Goal: Information Seeking & Learning: Check status

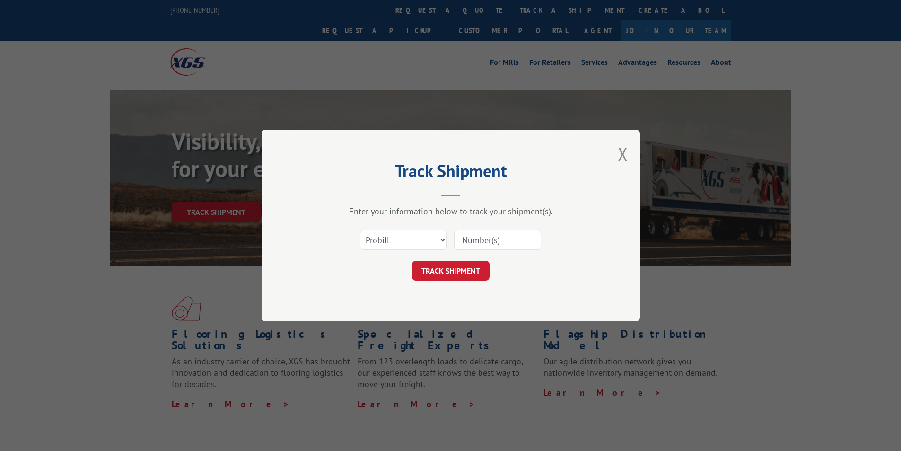
click at [444, 243] on select "Select category... Probill BOL PO" at bounding box center [403, 240] width 87 height 20
select select "bol"
click at [360, 230] on select "Select category... Probill BOL PO" at bounding box center [403, 240] width 87 height 20
click at [480, 240] on input at bounding box center [497, 240] width 87 height 20
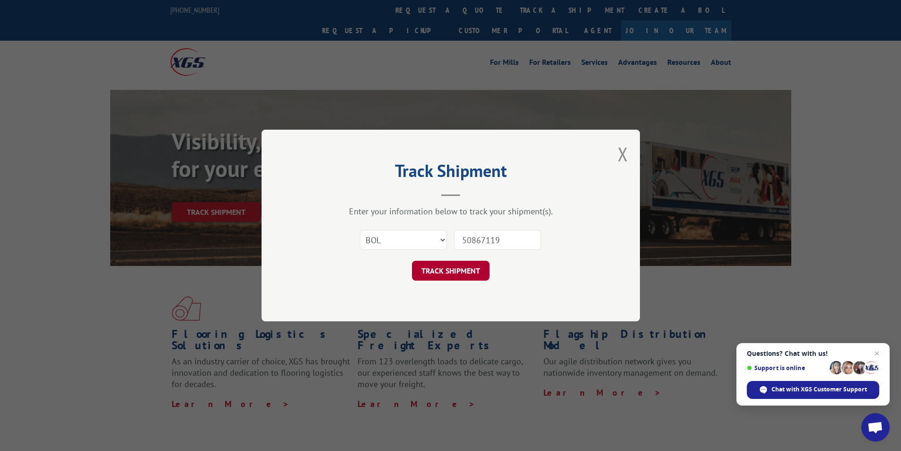
type input "50867119"
click at [452, 266] on button "TRACK SHIPMENT" at bounding box center [451, 271] width 78 height 20
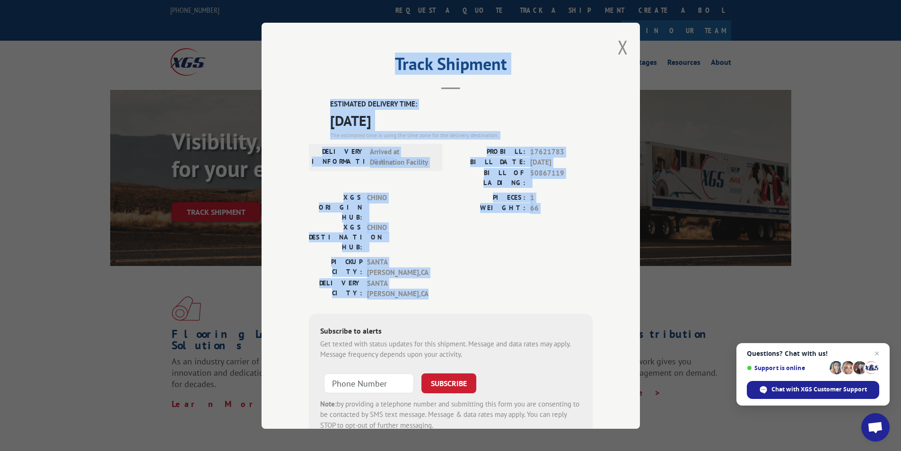
drag, startPoint x: 319, startPoint y: 81, endPoint x: 430, endPoint y: 234, distance: 189.2
click at [420, 240] on div "Track Shipment ESTIMATED DELIVERY TIME: [DATE] The estimated time is using the …" at bounding box center [451, 226] width 378 height 406
copy div "Track Shipment ESTIMATED DELIVERY TIME: [DATE] The estimated time is using the …"
click at [621, 51] on button "Close modal" at bounding box center [623, 47] width 10 height 25
